Goal: Use online tool/utility: Utilize a website feature to perform a specific function

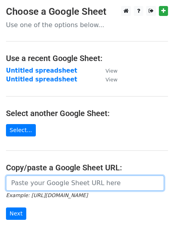
click at [22, 187] on input "url" at bounding box center [85, 183] width 158 height 15
paste input "[URL][DOMAIN_NAME]"
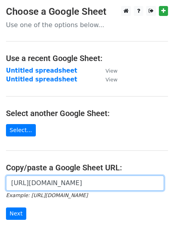
scroll to position [0, 227]
type input "[URL][DOMAIN_NAME]"
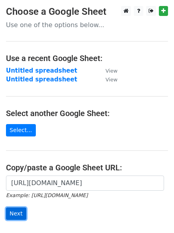
scroll to position [0, 0]
click at [18, 211] on input "Next" at bounding box center [16, 214] width 20 height 12
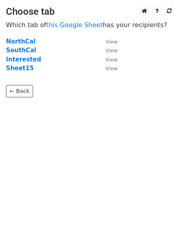
click at [29, 67] on td "Sheet15" at bounding box center [52, 68] width 92 height 9
click at [26, 67] on strong "Sheet15" at bounding box center [20, 68] width 28 height 7
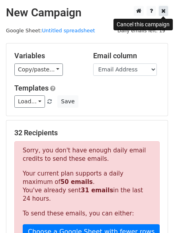
click at [162, 14] on icon at bounding box center [164, 11] width 4 height 6
